Goal: Transaction & Acquisition: Purchase product/service

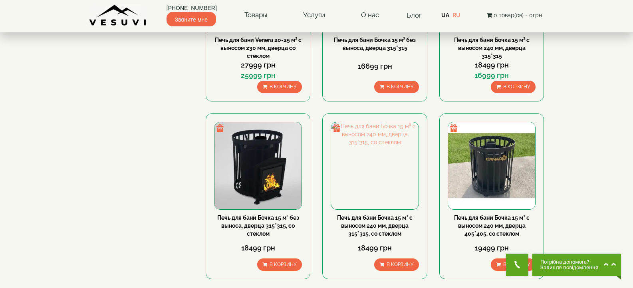
scroll to position [240, 0]
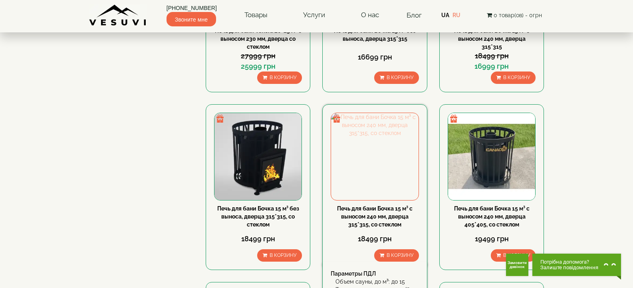
click at [357, 166] on img at bounding box center [374, 156] width 87 height 87
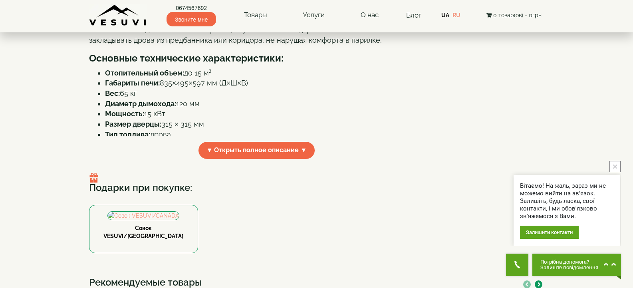
scroll to position [279, 0]
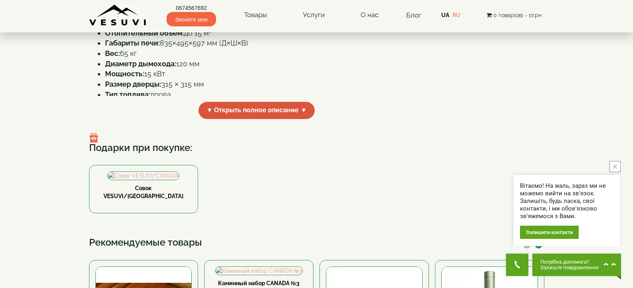
click at [243, 114] on font "▼ Открыть полное описание ▼" at bounding box center [256, 110] width 101 height 8
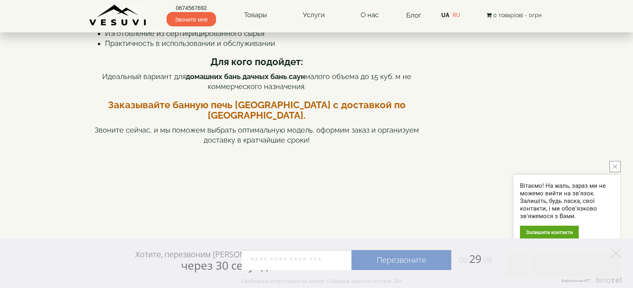
scroll to position [639, 0]
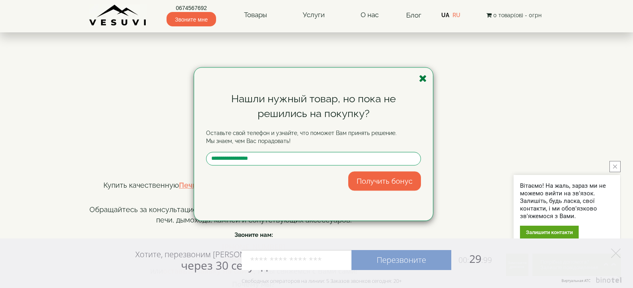
click at [422, 78] on icon "button" at bounding box center [423, 78] width 8 height 10
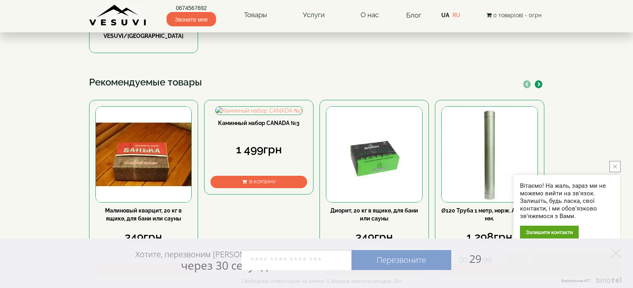
scroll to position [1078, 0]
